Goal: Information Seeking & Learning: Learn about a topic

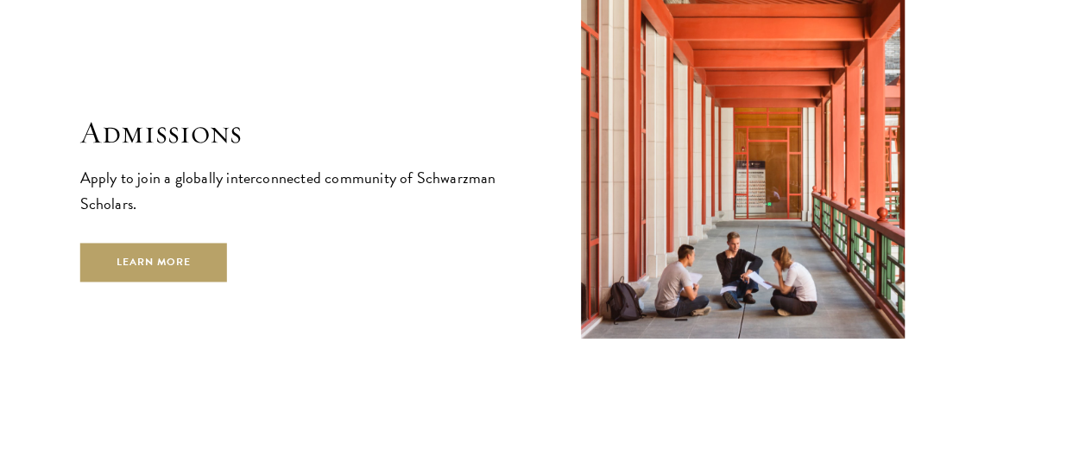
scroll to position [2727, 0]
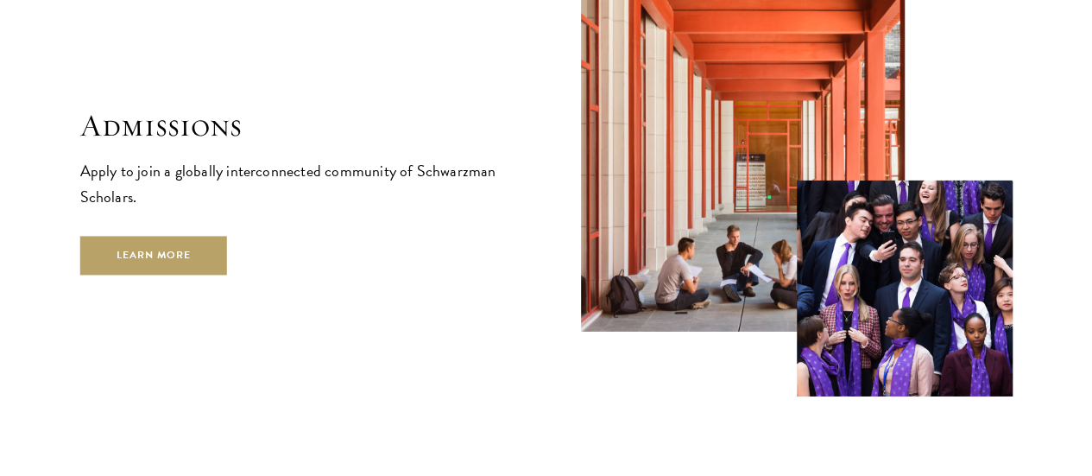
click at [243, 243] on div "Admissions Apply to join a globally interconnected community of Schwarzman Scho…" at bounding box center [296, 190] width 432 height 167
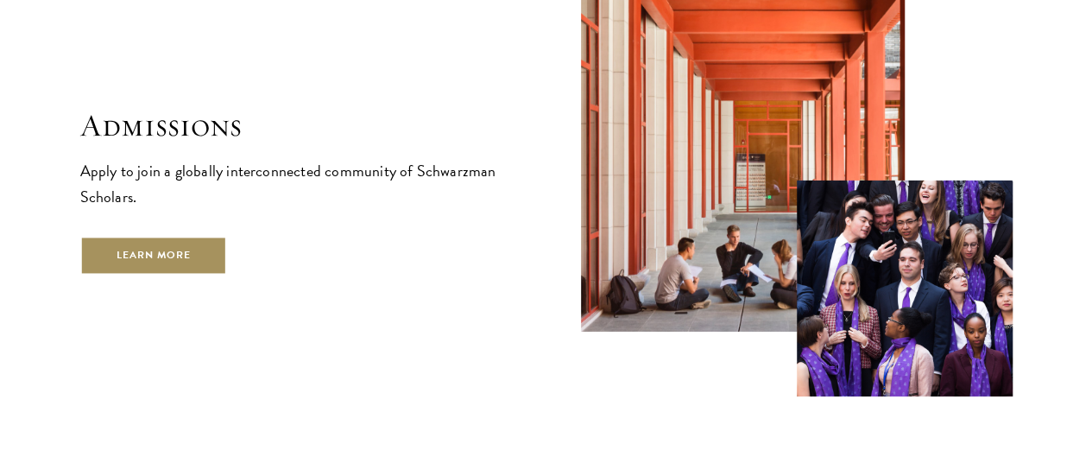
click at [228, 273] on link "Learn More" at bounding box center [154, 255] width 148 height 39
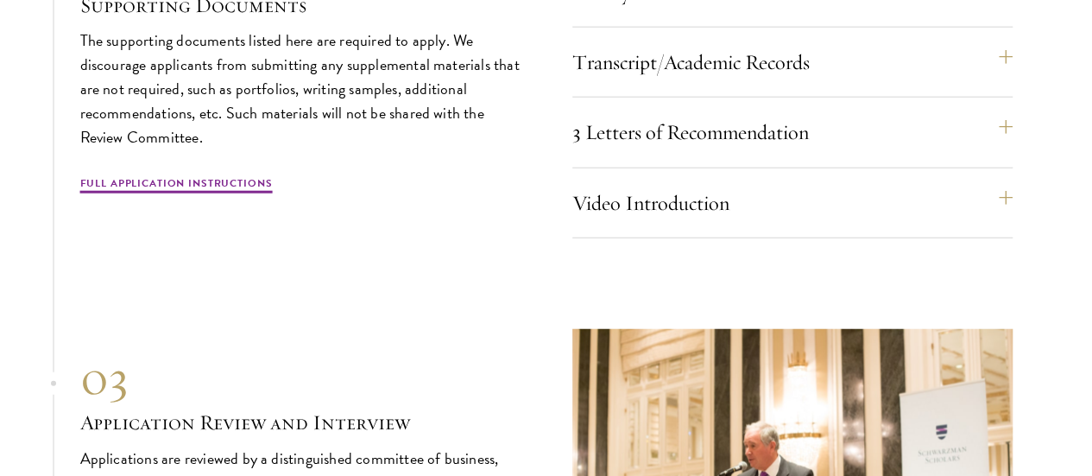
scroll to position [5421, 0]
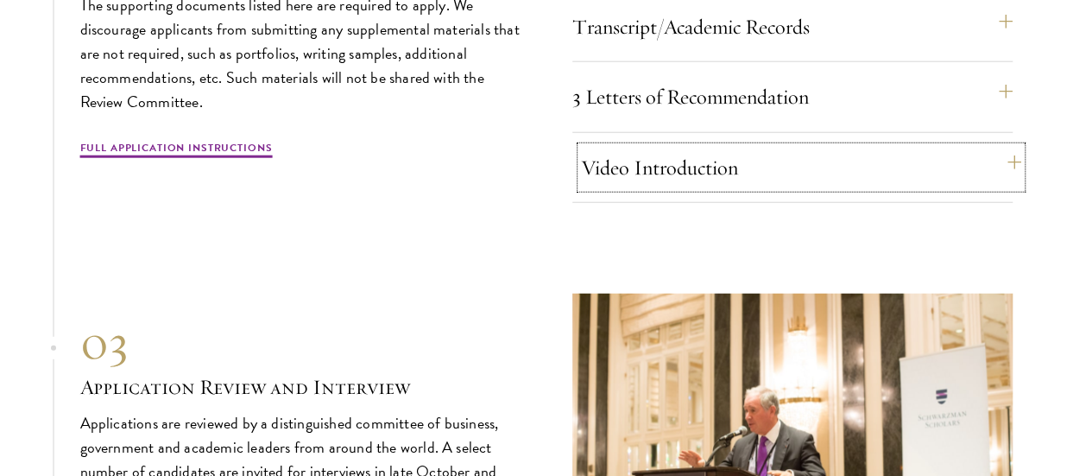
click at [1001, 188] on button "Video Introduction" at bounding box center [801, 167] width 440 height 41
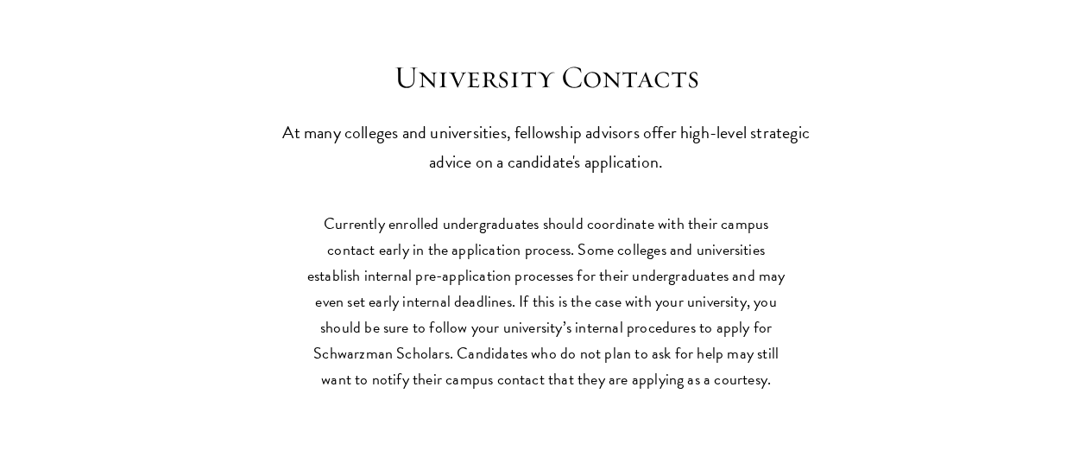
scroll to position [7430, 0]
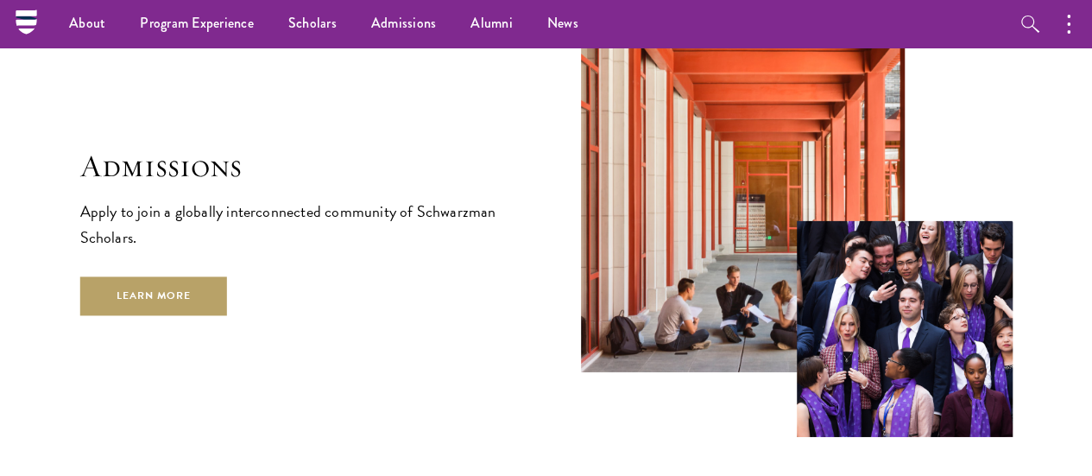
scroll to position [2727, 0]
